Goal: Information Seeking & Learning: Learn about a topic

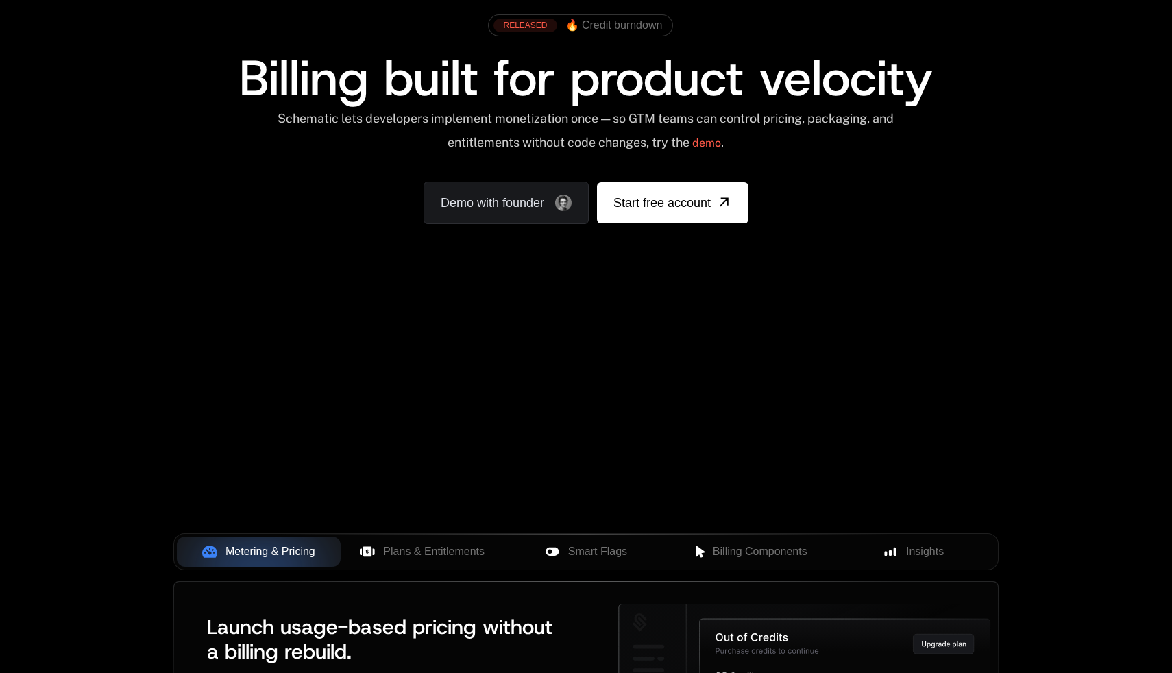
scroll to position [99, 0]
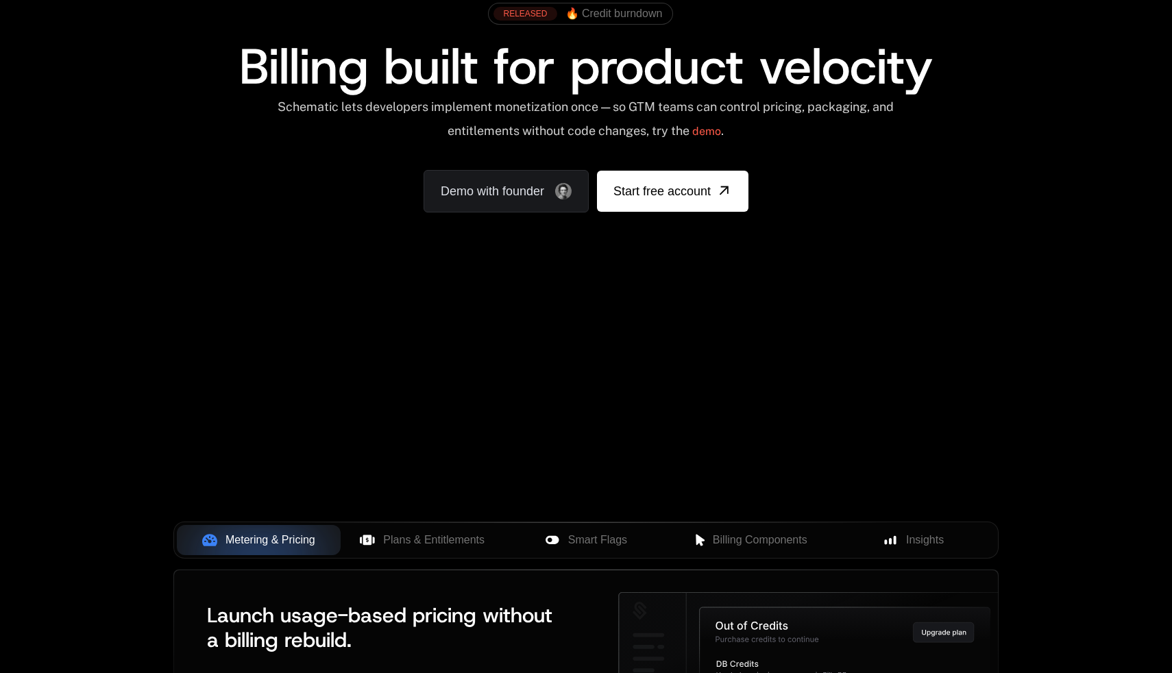
click at [768, 337] on div "Your browser does not support the video tag." at bounding box center [586, 305] width 891 height 577
click at [881, 411] on div "Your browser does not support the video tag." at bounding box center [586, 305] width 891 height 577
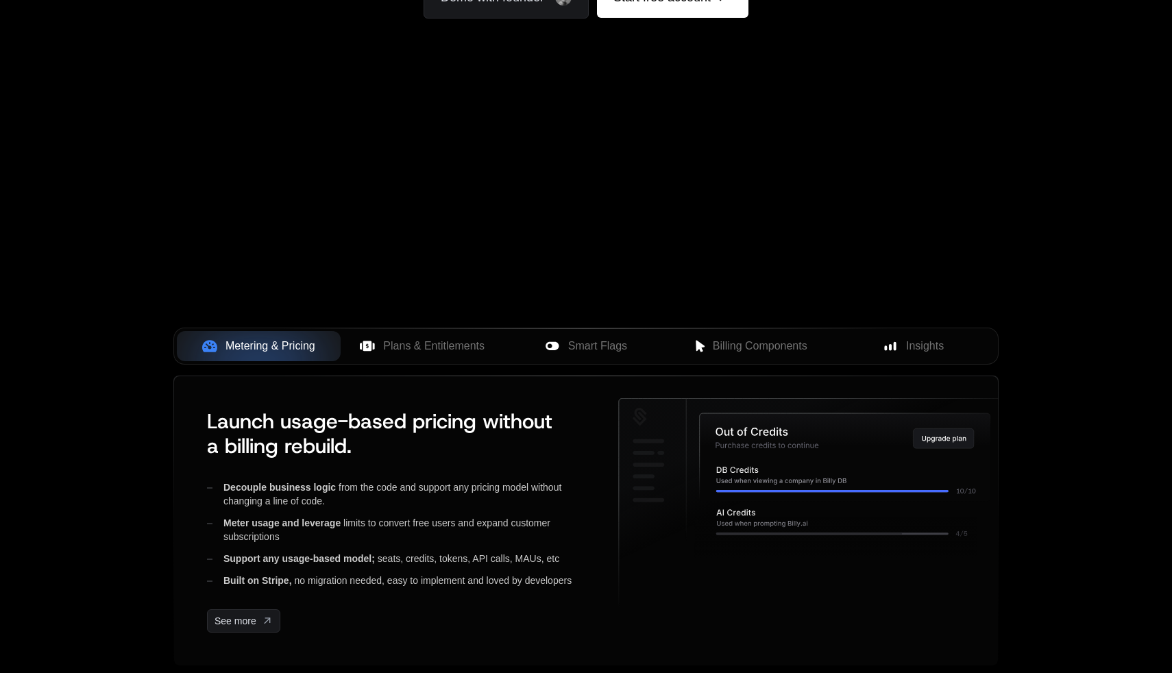
scroll to position [380, 0]
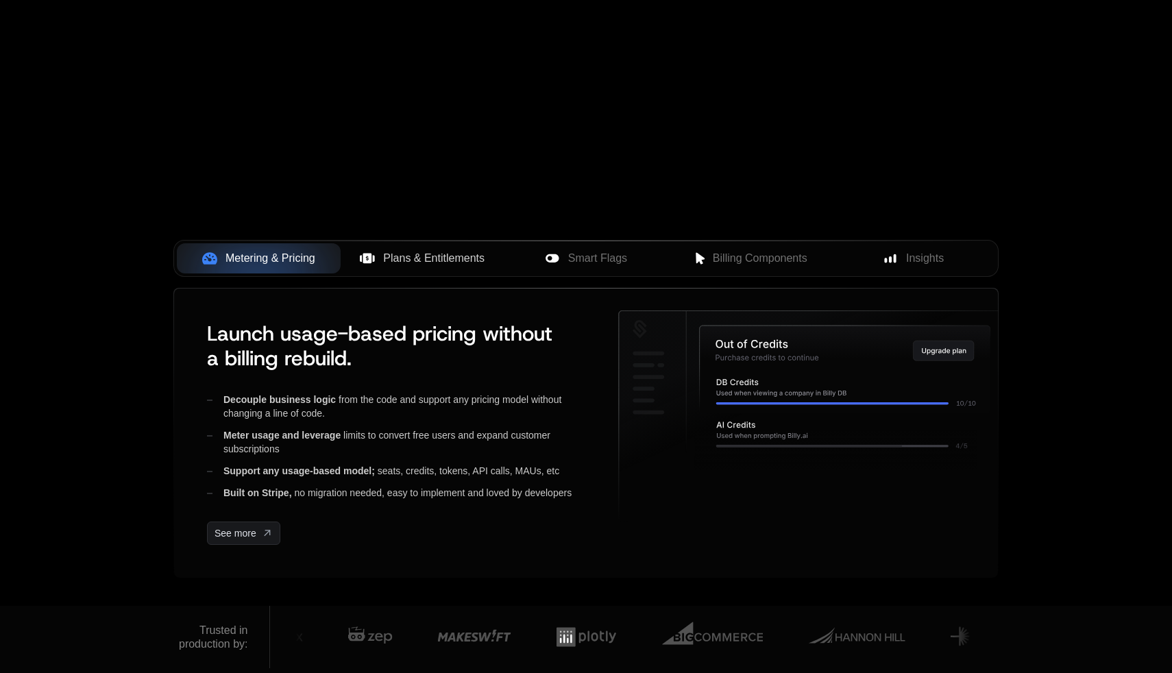
click at [414, 264] on span "Plans & Entitlements" at bounding box center [433, 258] width 101 height 16
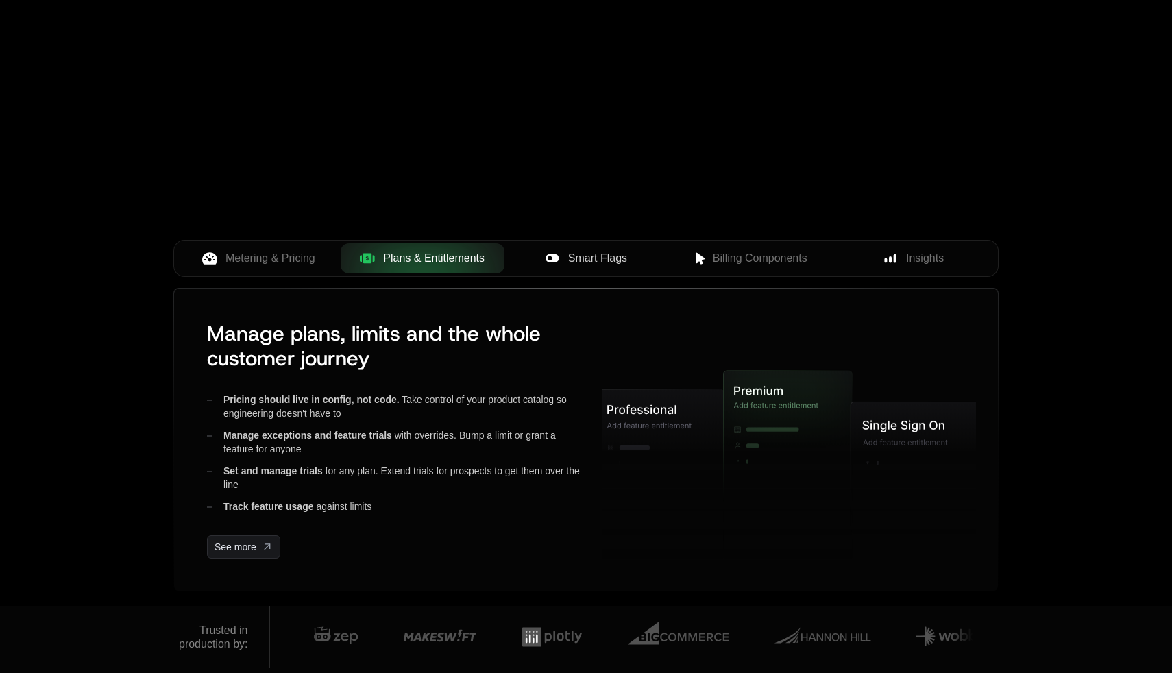
click at [631, 268] on button "Smart Flags" at bounding box center [586, 258] width 164 height 30
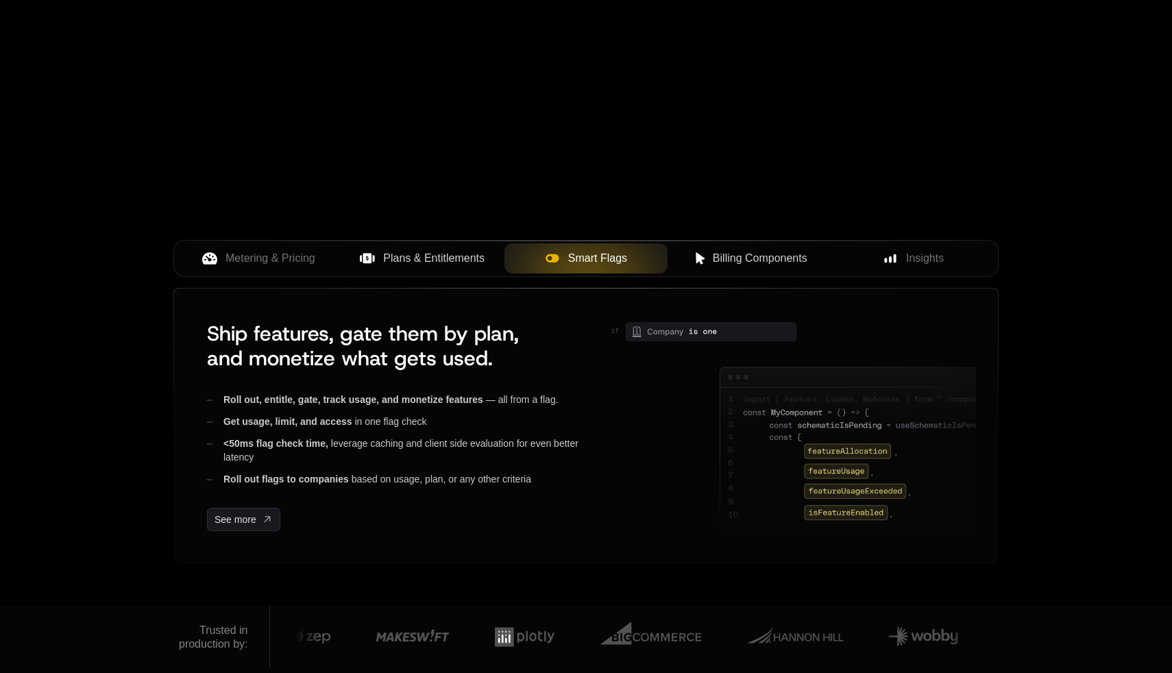
click at [757, 269] on button "Billing Components" at bounding box center [750, 258] width 164 height 30
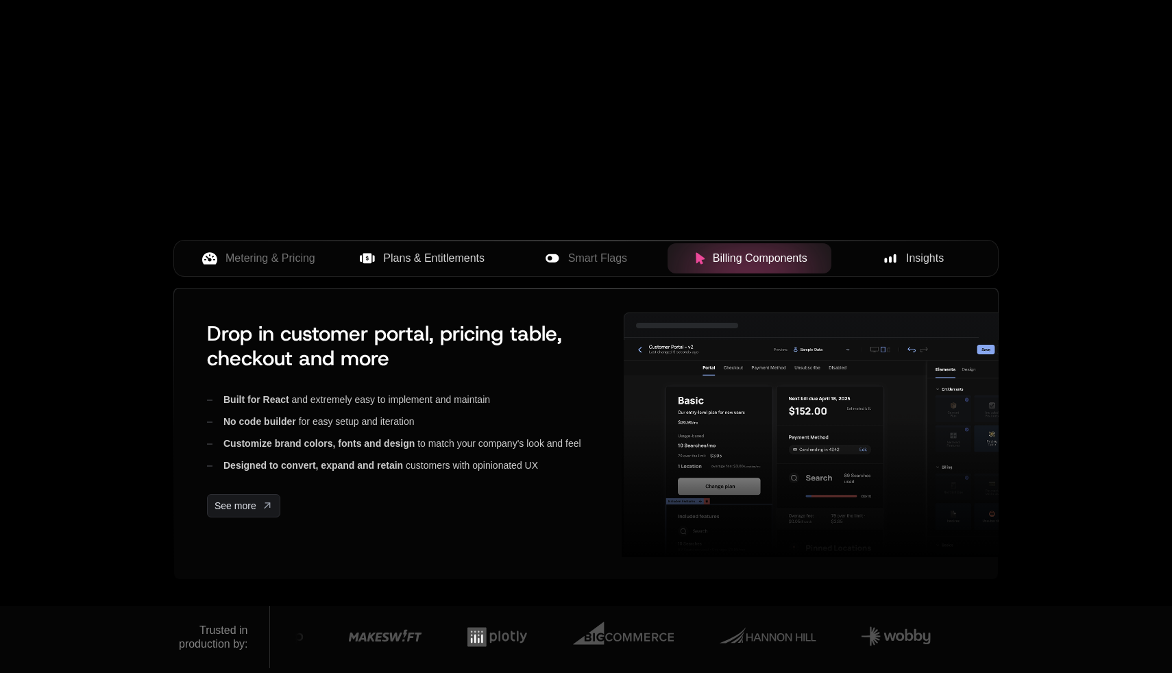
click at [949, 263] on div "Insights" at bounding box center [913, 258] width 142 height 16
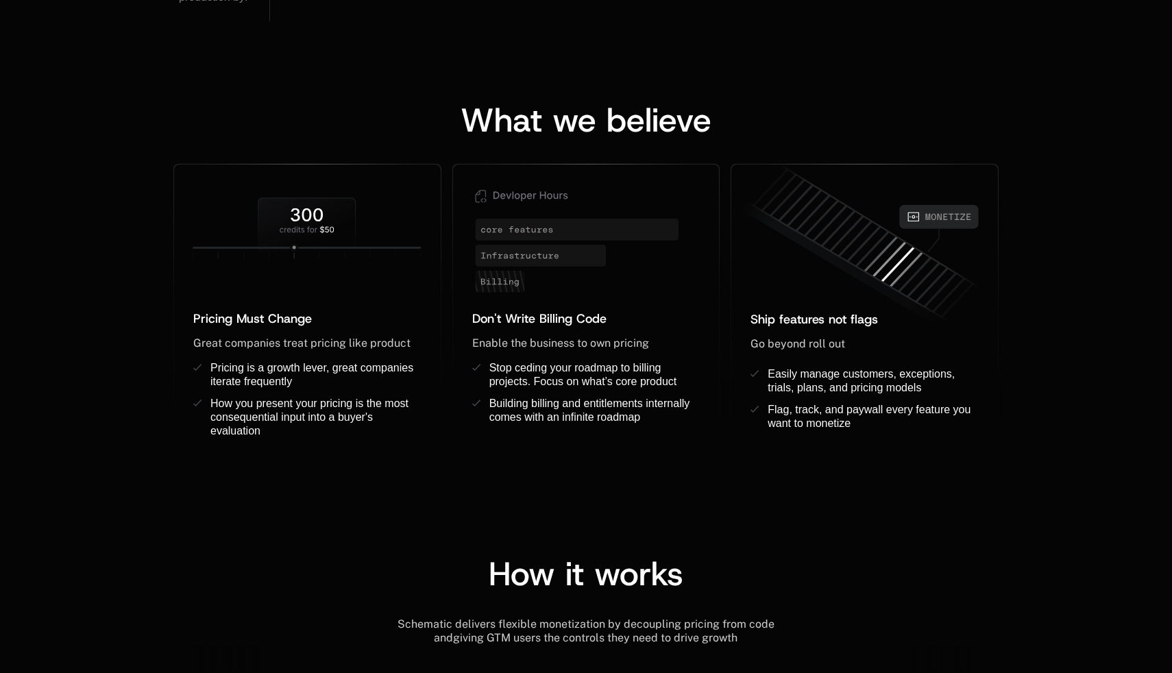
scroll to position [1030, 0]
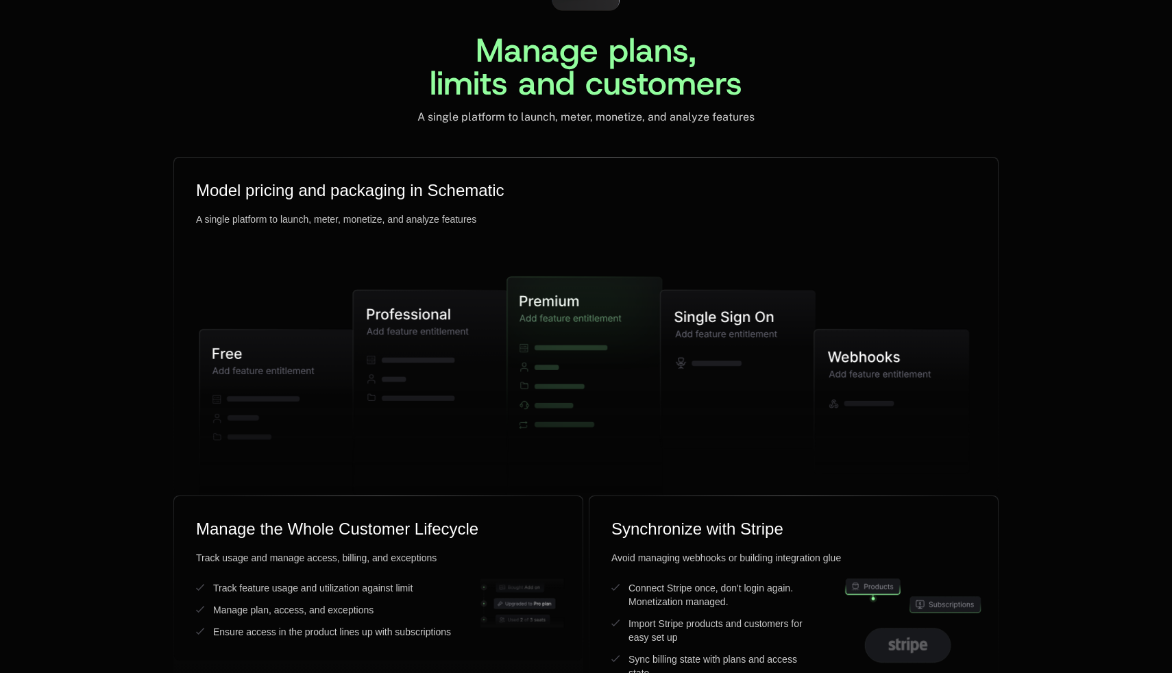
scroll to position [3320, 0]
drag, startPoint x: 741, startPoint y: 71, endPoint x: 741, endPoint y: 82, distance: 11.7
click at [741, 71] on span "Manage plans, limits and customers" at bounding box center [586, 65] width 313 height 77
click at [756, 114] on div "Manage plans, limits and customers A single platform to launch, meter, monetize…" at bounding box center [585, 27] width 825 height 193
click at [433, 343] on icon at bounding box center [430, 392] width 155 height 204
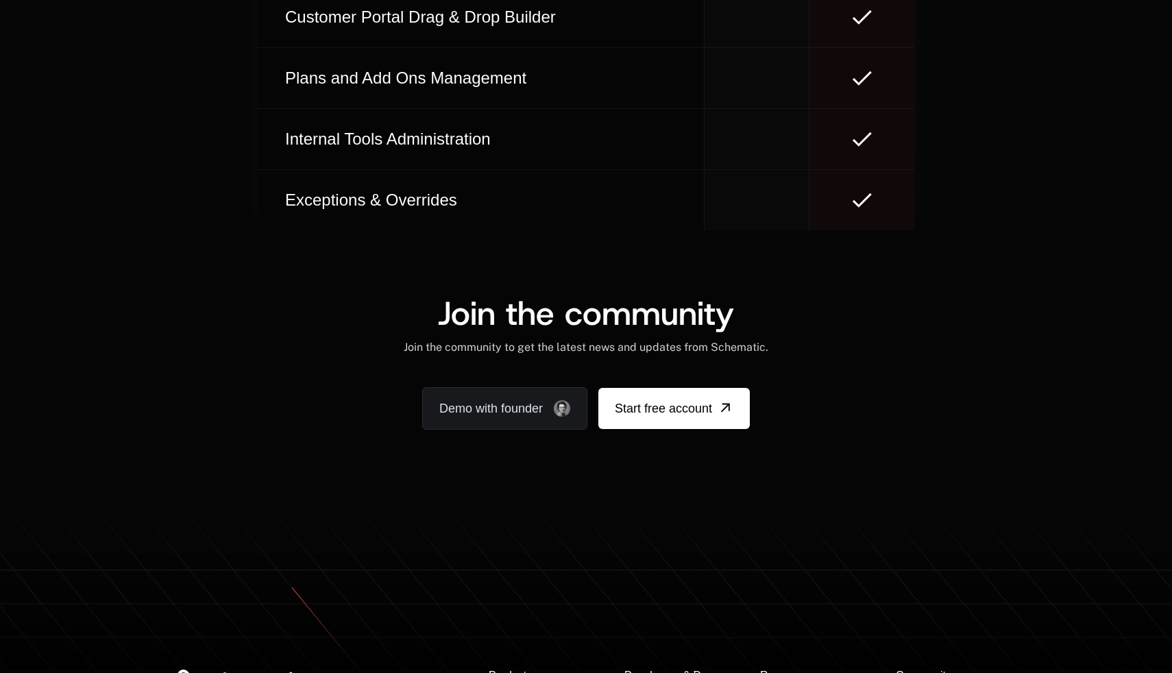
scroll to position [8340, 0]
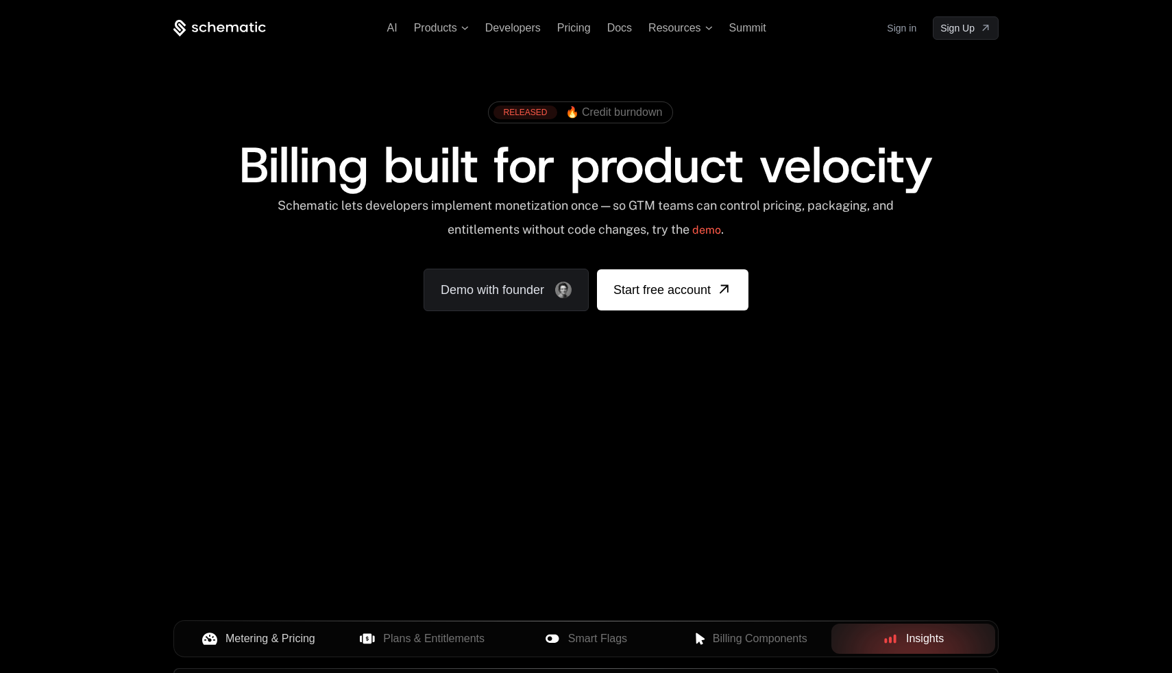
click at [289, 646] on span "Metering & Pricing" at bounding box center [271, 639] width 90 height 16
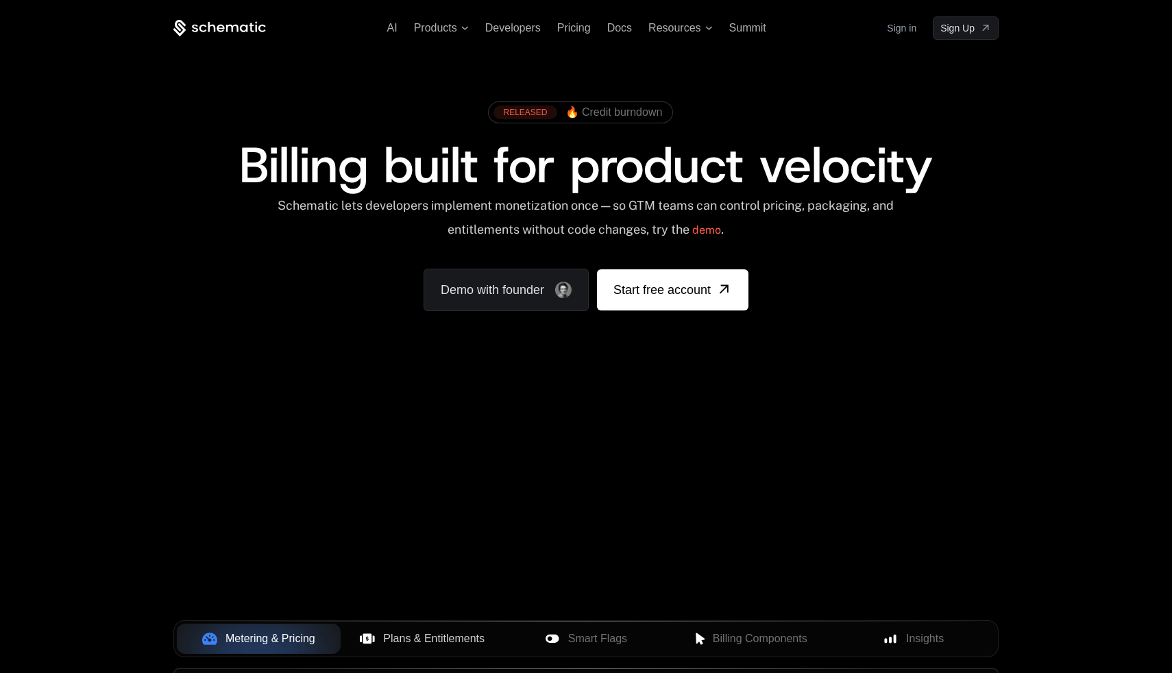
click at [446, 639] on span "Plans & Entitlements" at bounding box center [433, 639] width 101 height 16
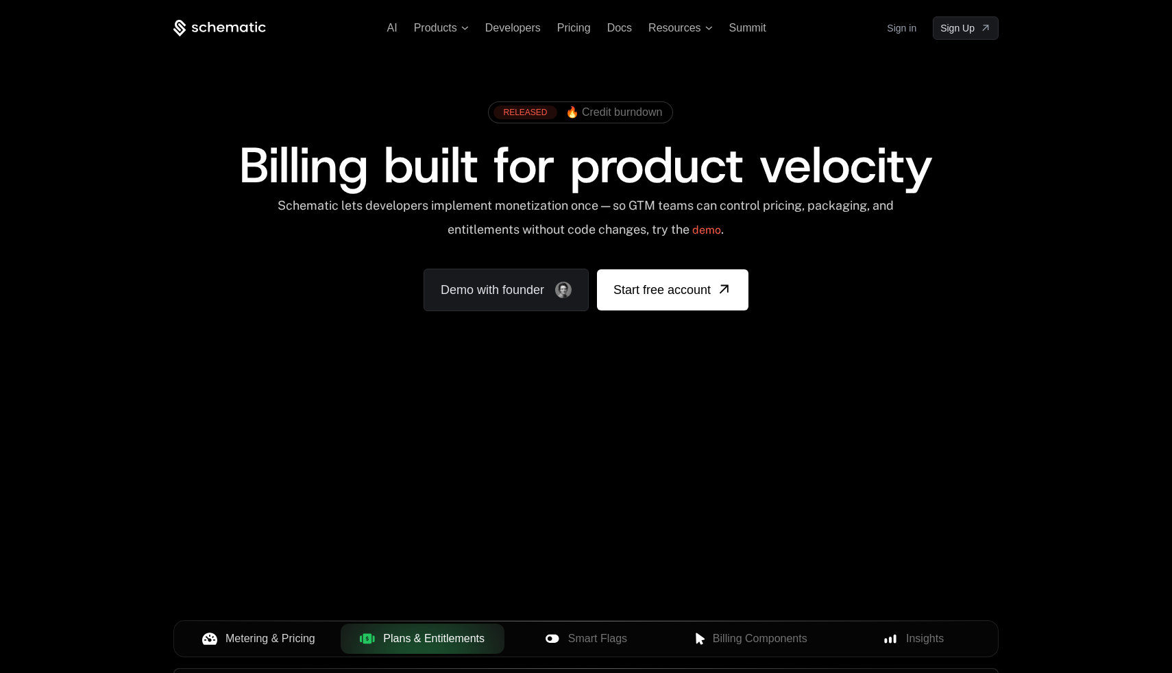
click at [644, 661] on div "Metering & Pricing Plans & Entitlements Smart Flags Billing Components Insights" at bounding box center [585, 644] width 825 height 48
click at [626, 651] on button "Smart Flags" at bounding box center [586, 639] width 164 height 30
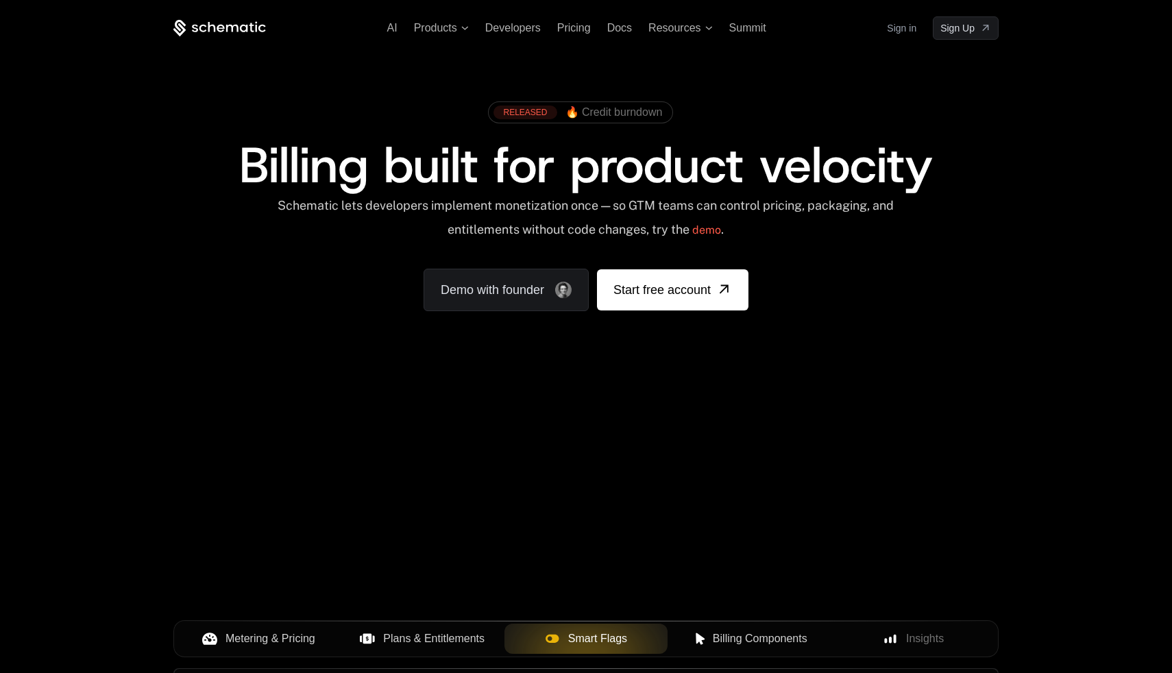
click at [717, 649] on button "Billing Components" at bounding box center [750, 639] width 164 height 30
